Goal: Information Seeking & Learning: Learn about a topic

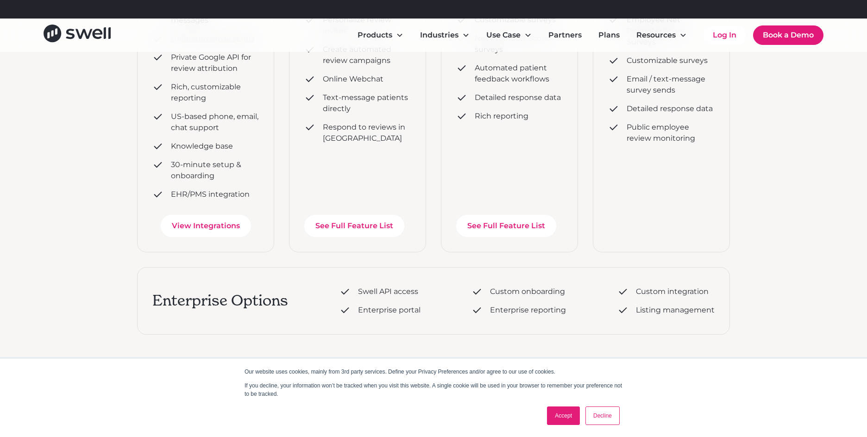
scroll to position [309, 0]
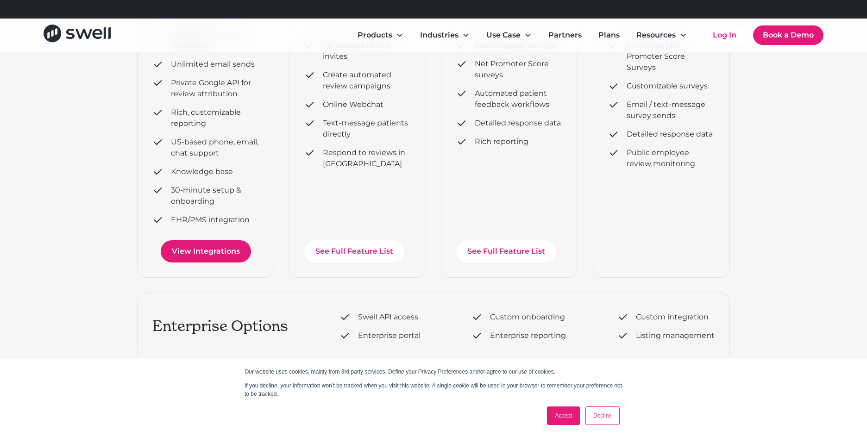
click at [222, 256] on link "View Integrations" at bounding box center [206, 251] width 90 height 22
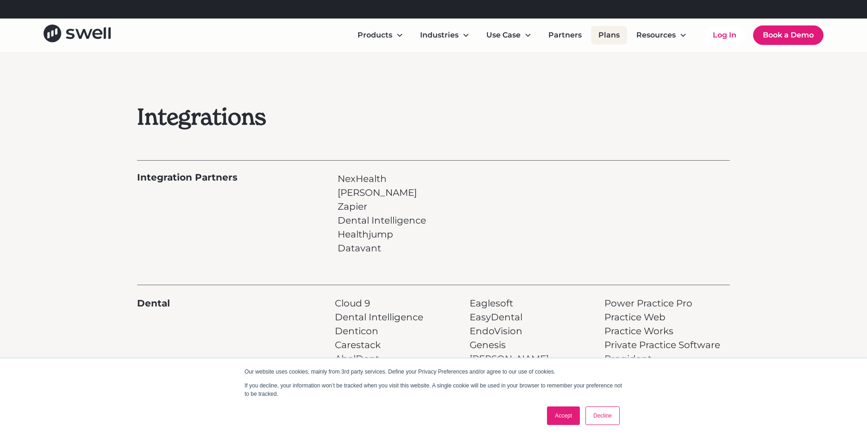
click at [606, 31] on link "Plans" at bounding box center [609, 35] width 36 height 19
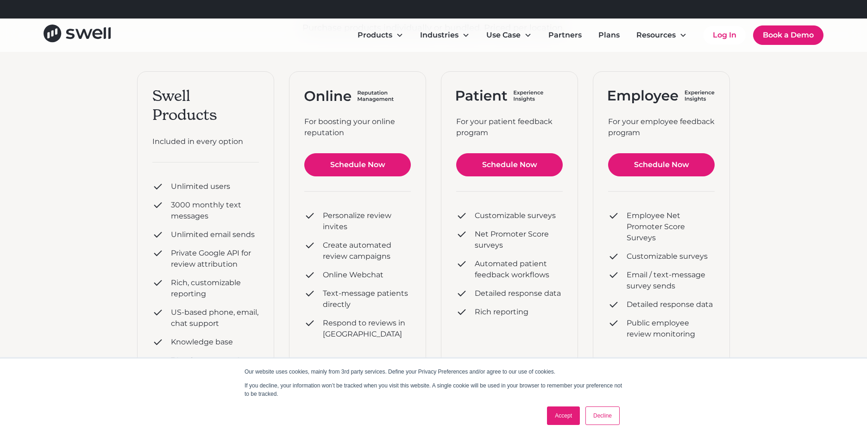
scroll to position [154, 0]
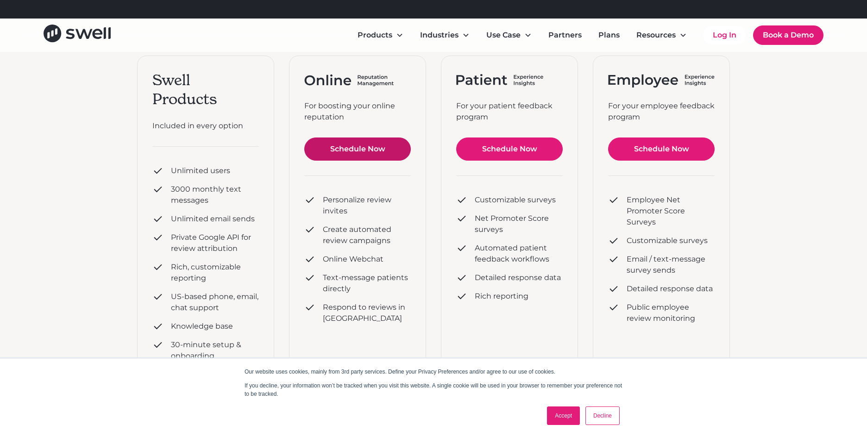
click at [378, 149] on link "Schedule Now" at bounding box center [357, 149] width 107 height 23
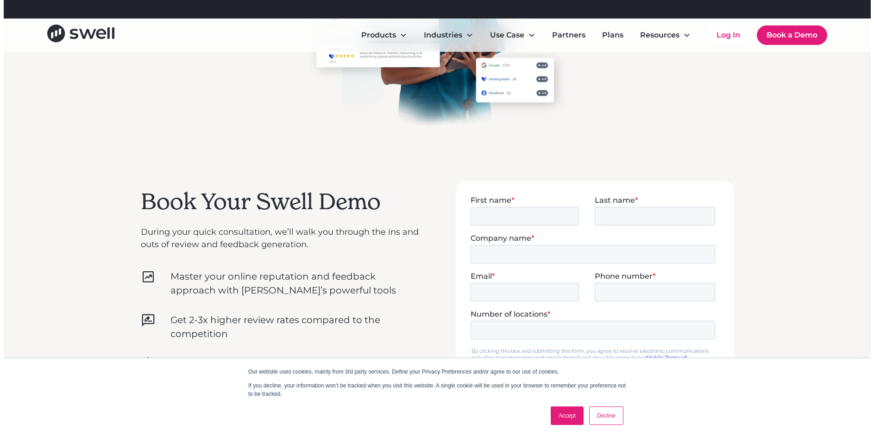
scroll to position [309, 0]
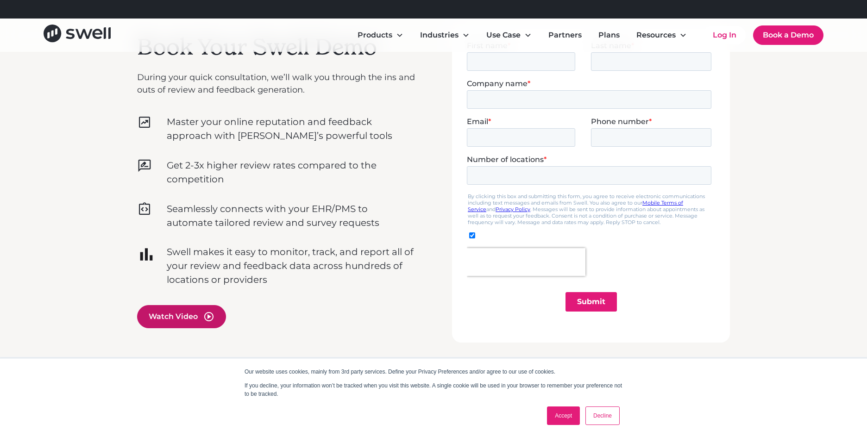
click at [209, 314] on icon "open lightbox" at bounding box center [208, 316] width 11 height 11
